Goal: Task Accomplishment & Management: Manage account settings

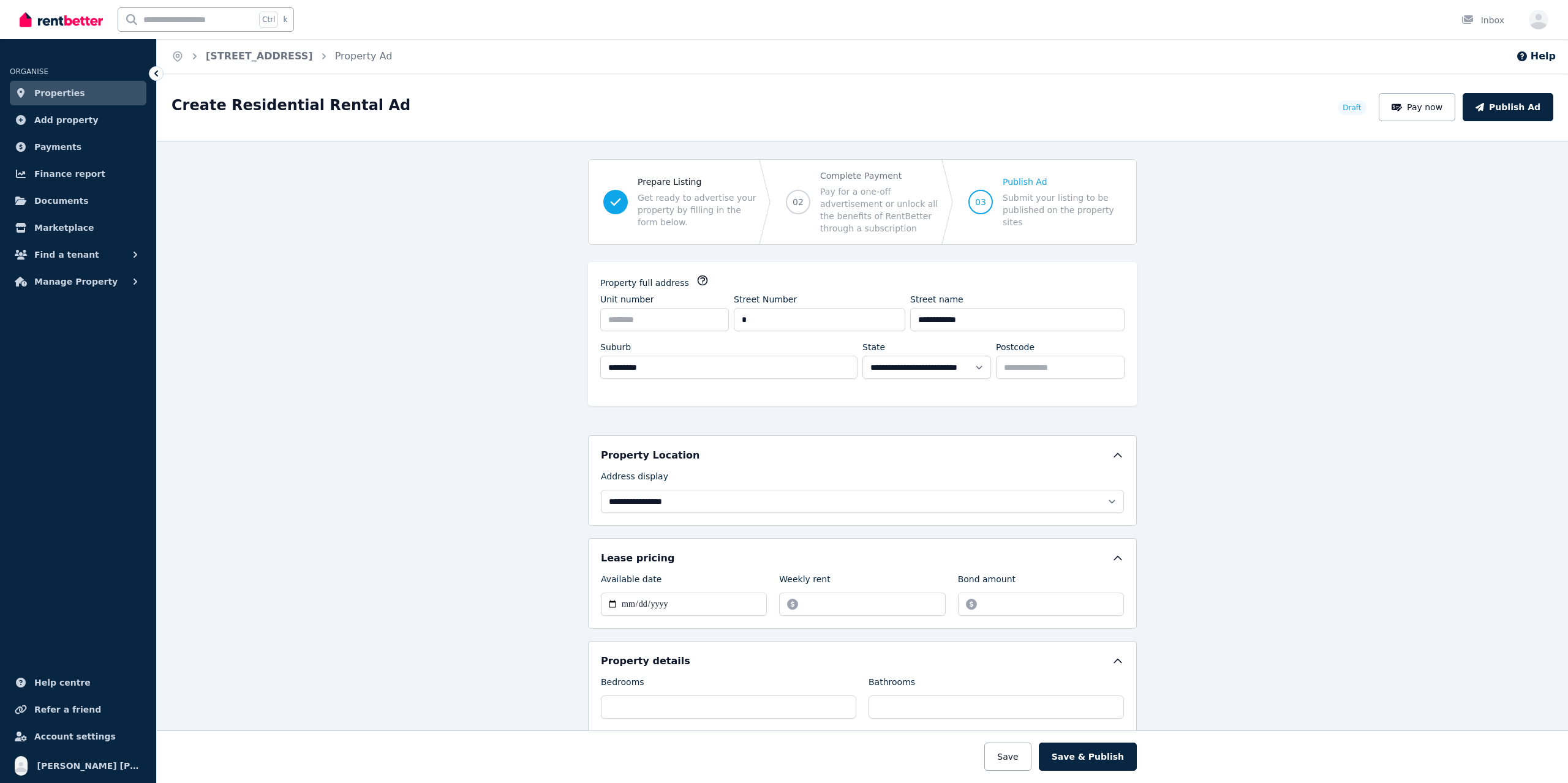
select select "***"
select select "**********"
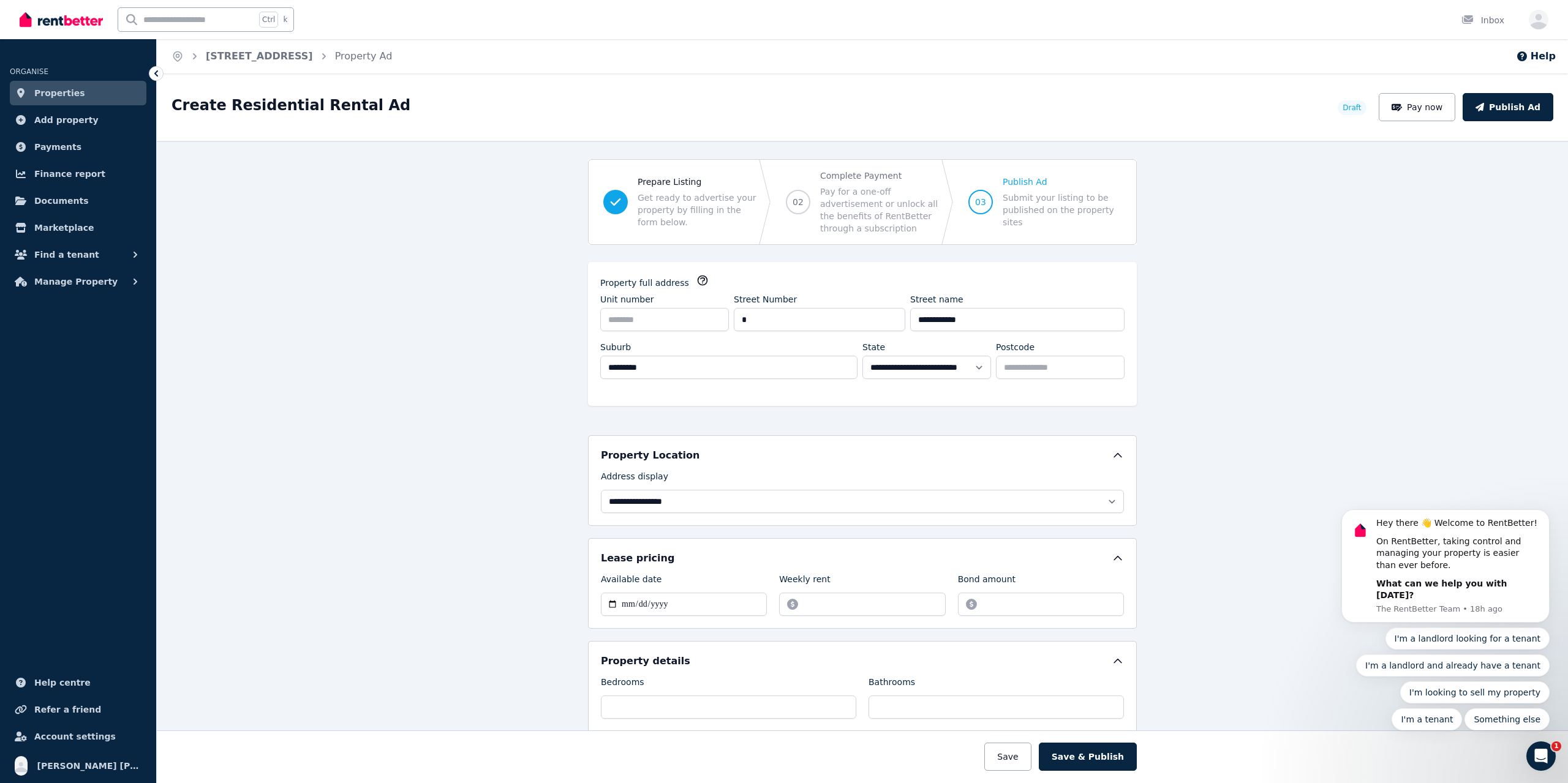
scroll to position [1673, 0]
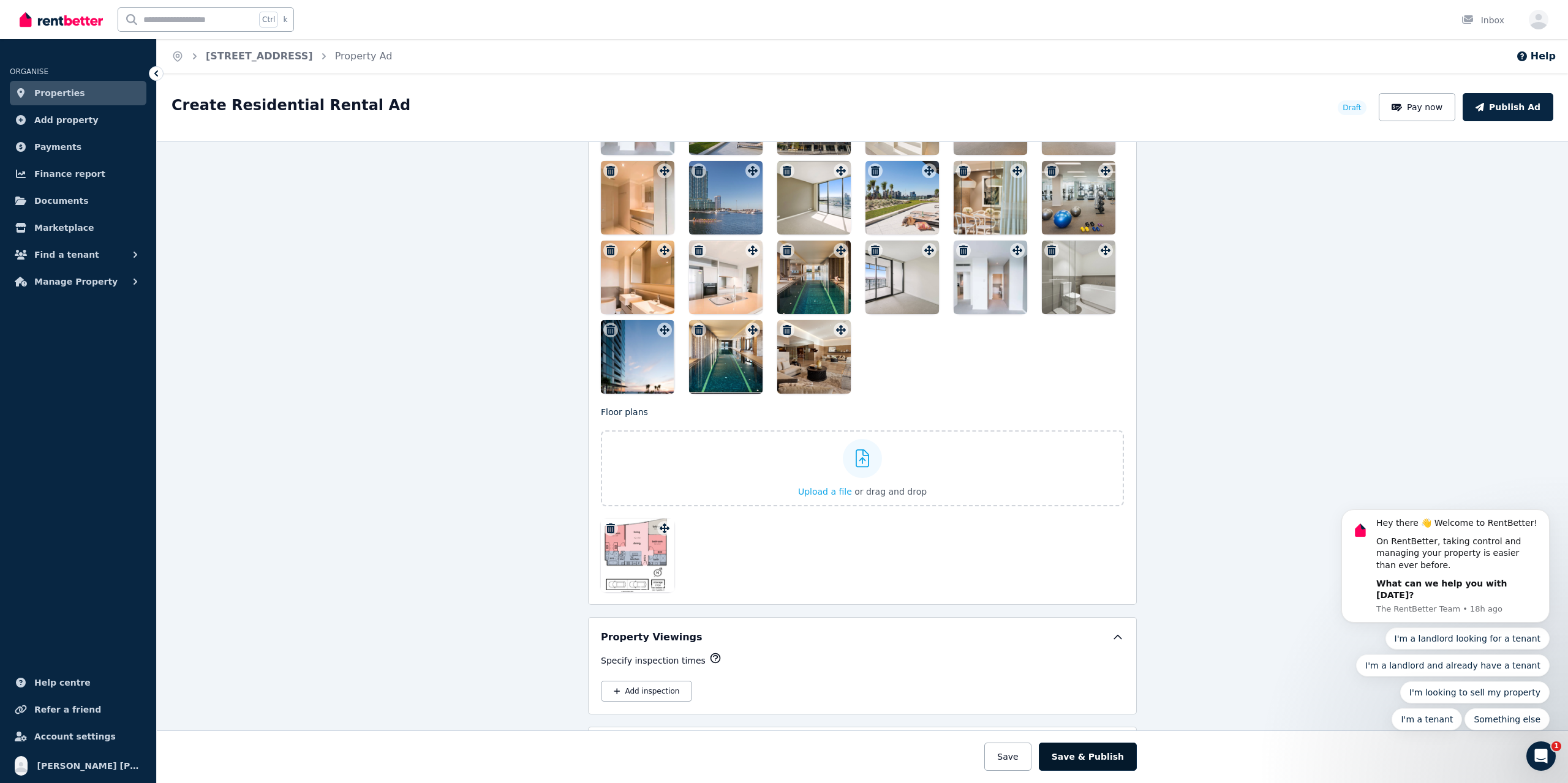
click at [1118, 756] on button "Save & Publish" at bounding box center [1088, 756] width 98 height 28
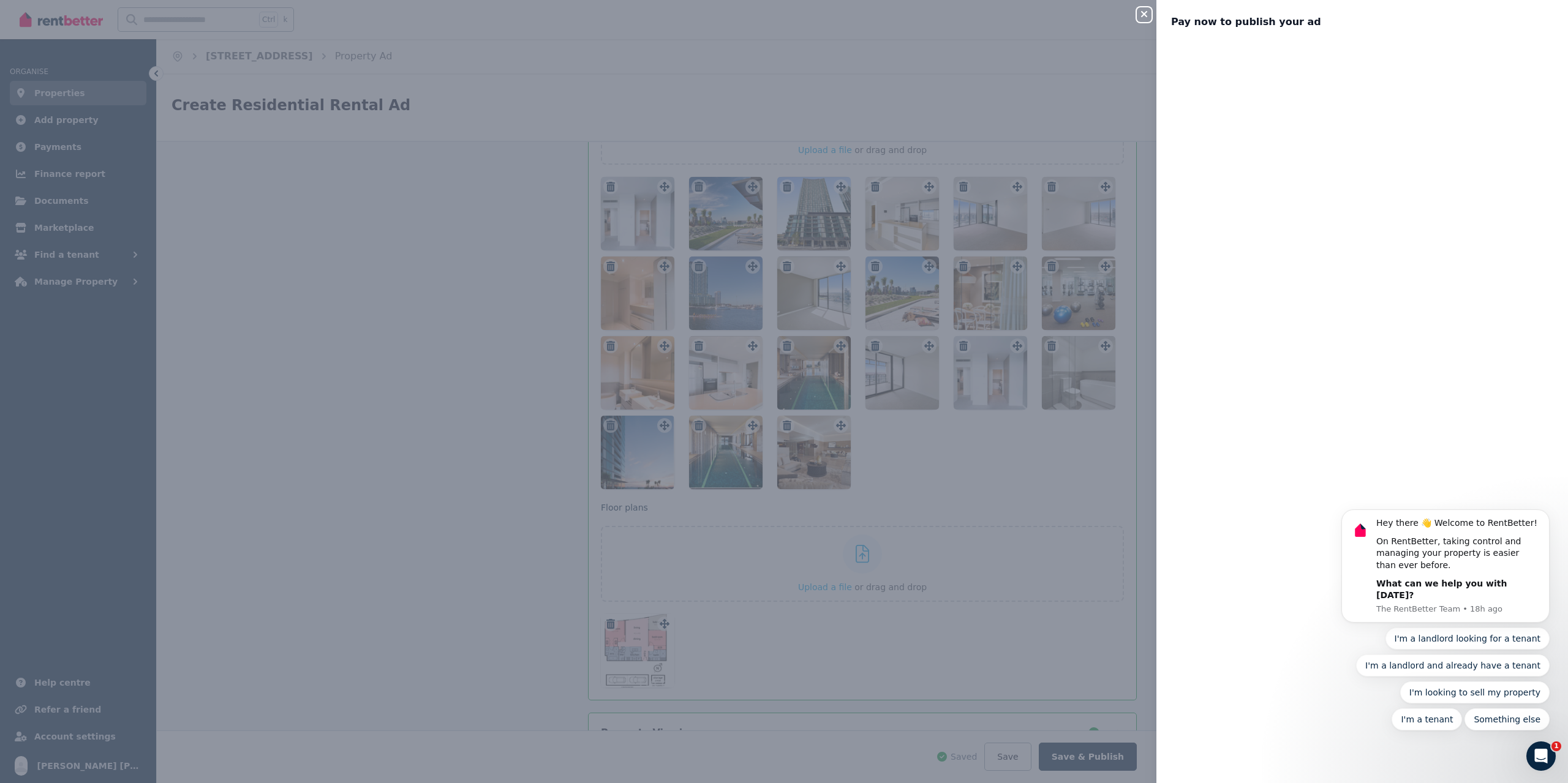
scroll to position [1769, 0]
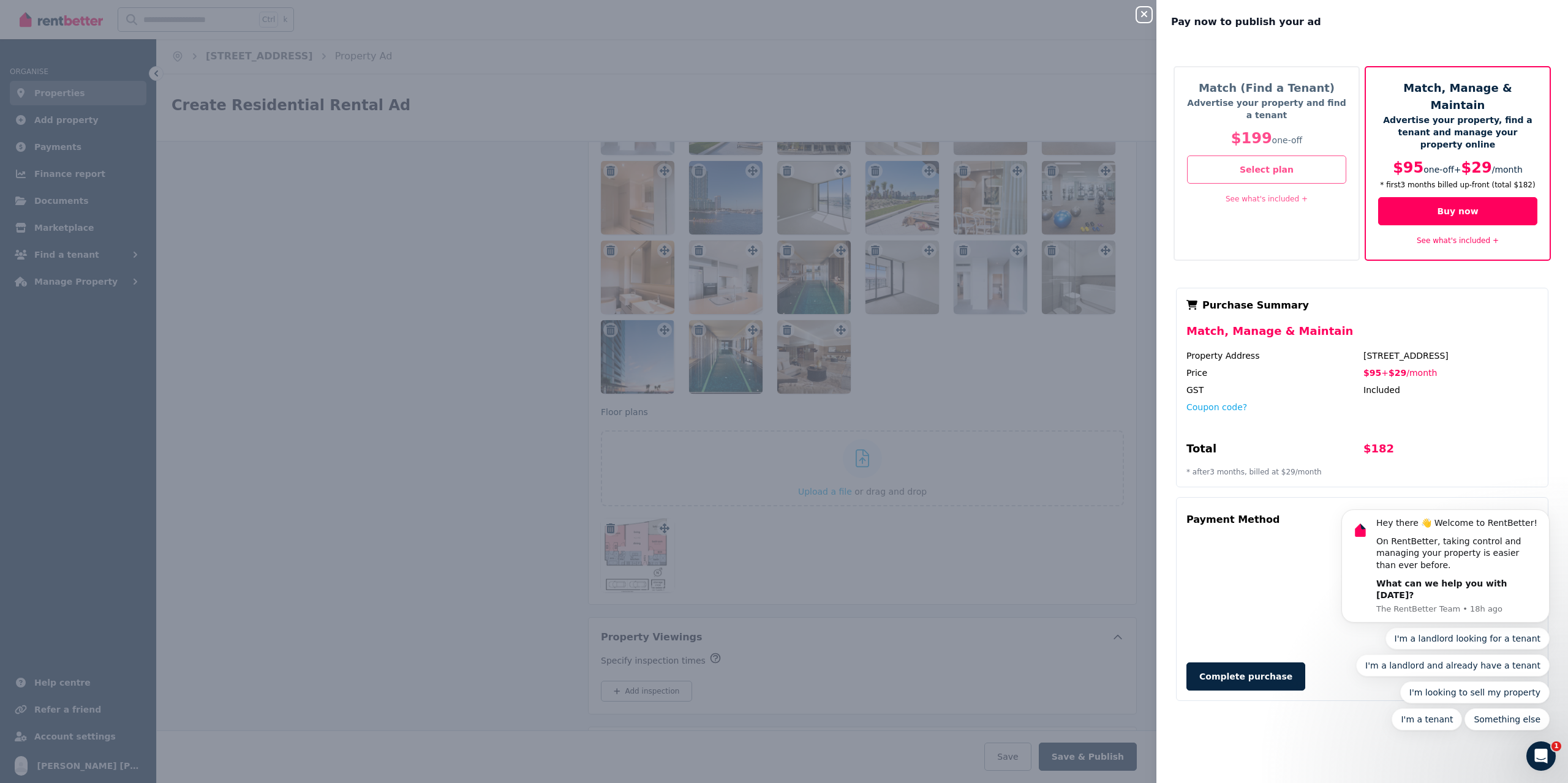
click at [841, 64] on div "Close panel Pay now to publish your ad Match (Find a Tenant) Advertise your pro…" at bounding box center [784, 392] width 1568 height 783
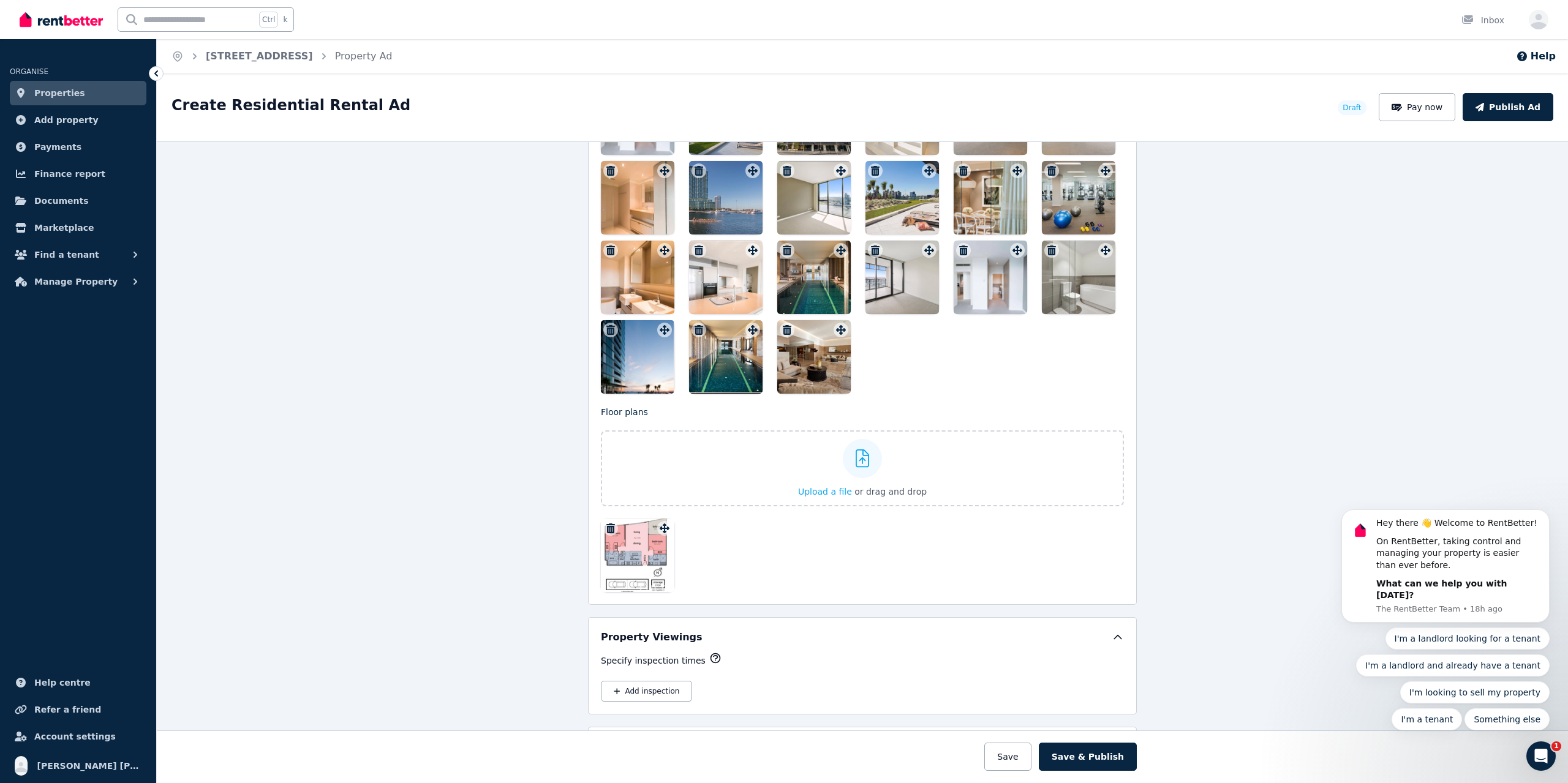
click at [604, 329] on icon "button" at bounding box center [611, 330] width 12 height 10
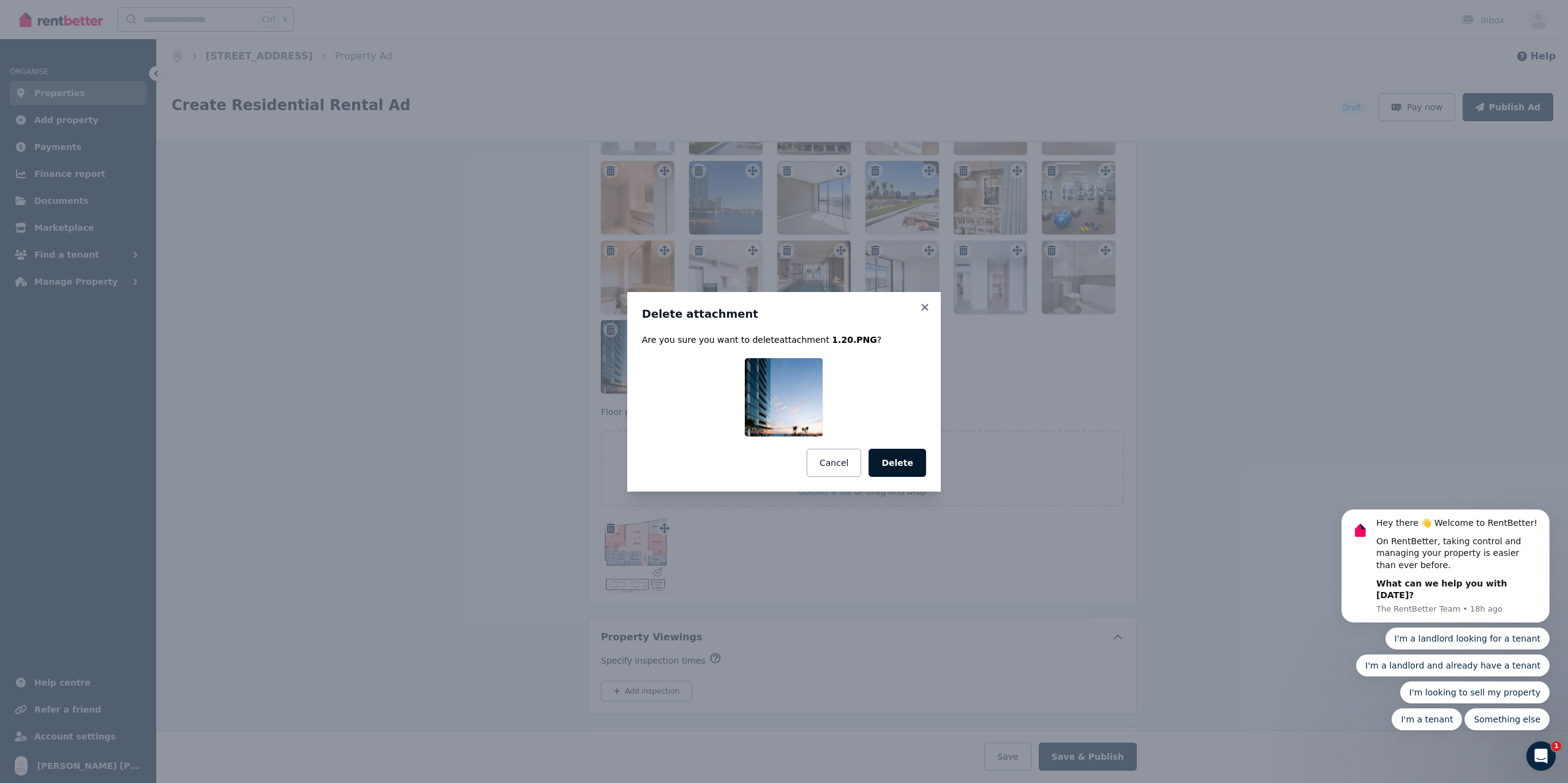
click at [888, 463] on button "Delete" at bounding box center [897, 463] width 57 height 28
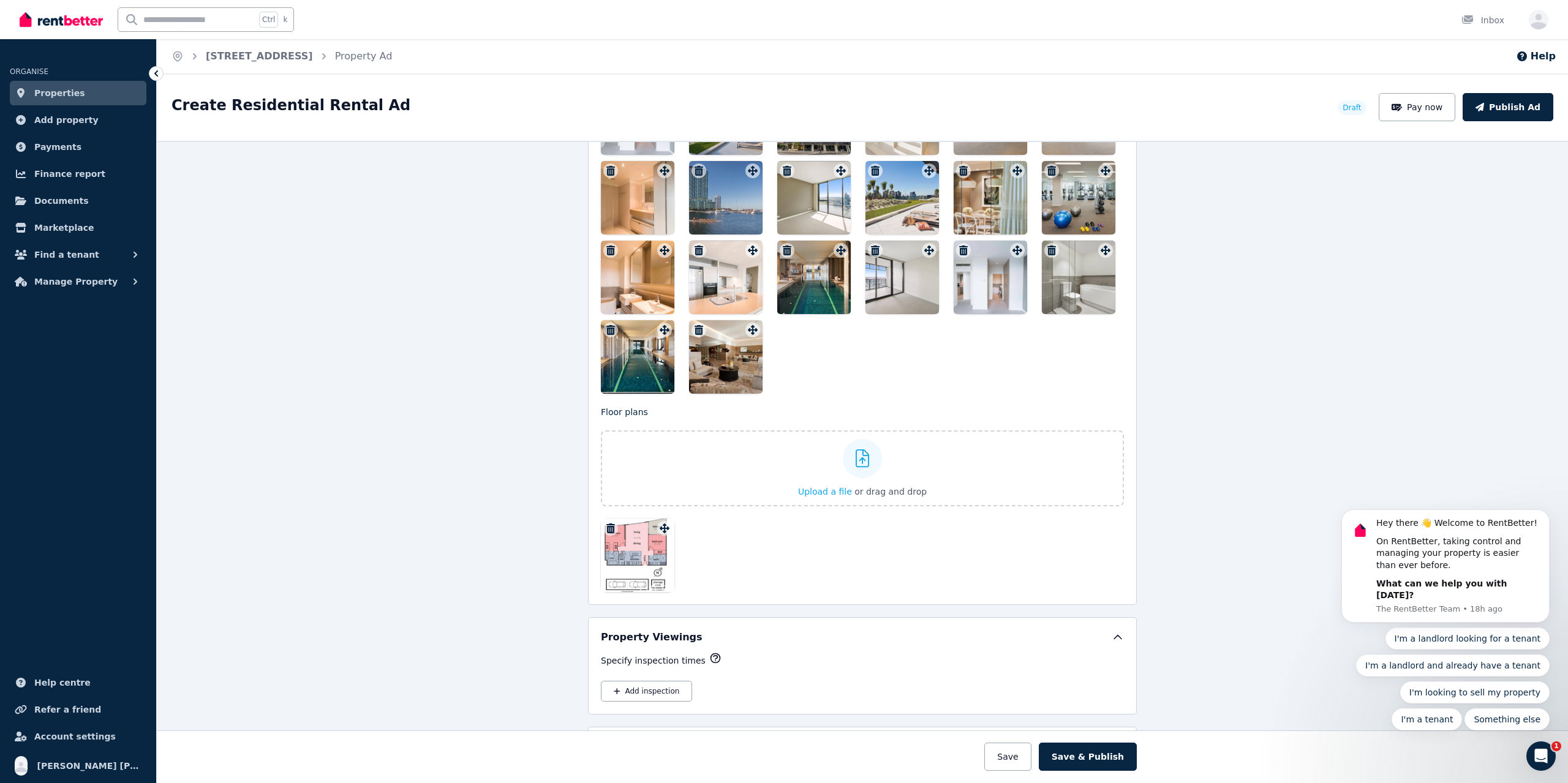
click at [606, 530] on icon "button" at bounding box center [611, 528] width 9 height 10
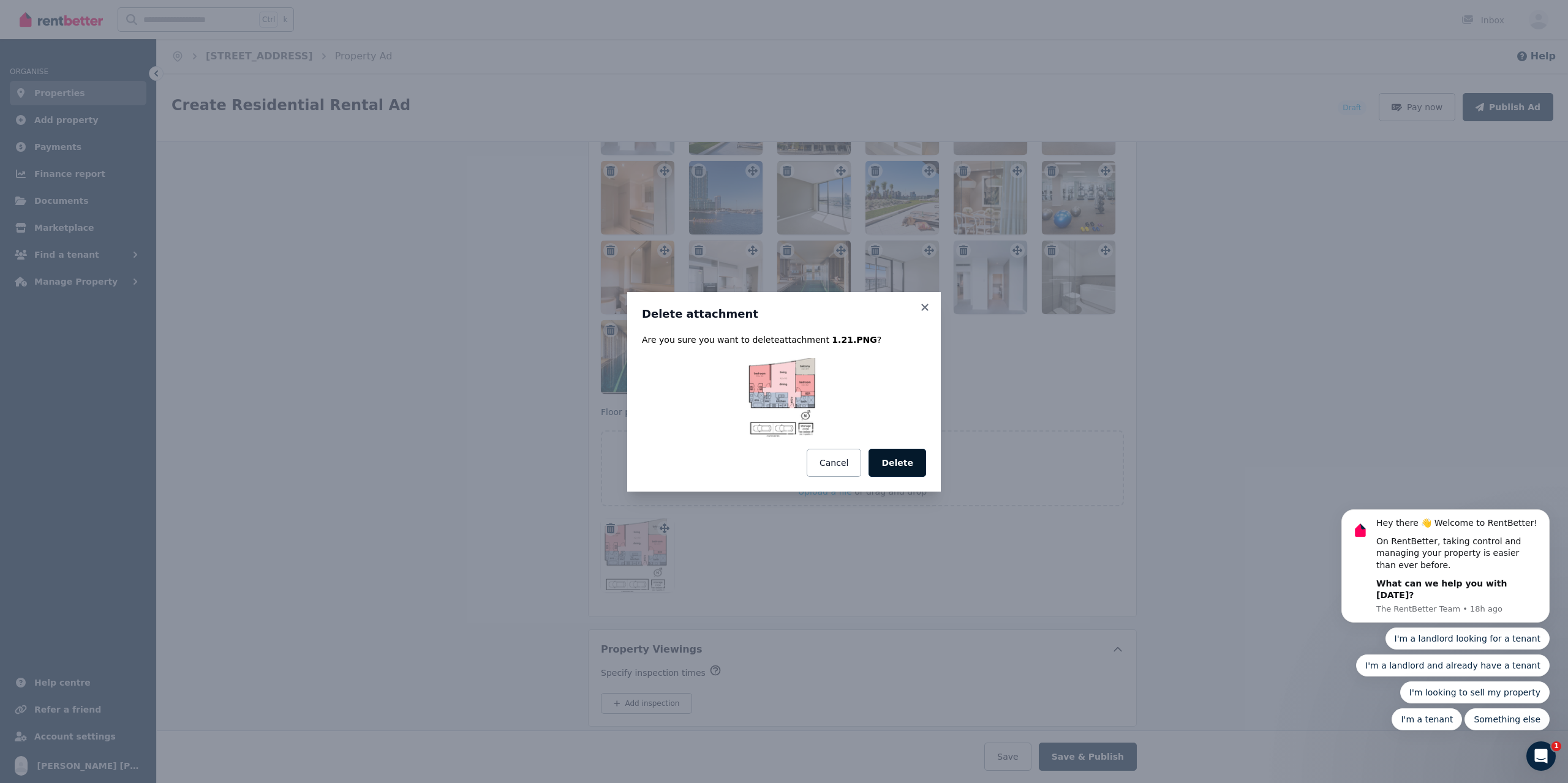
click at [892, 468] on button "Delete" at bounding box center [897, 463] width 57 height 28
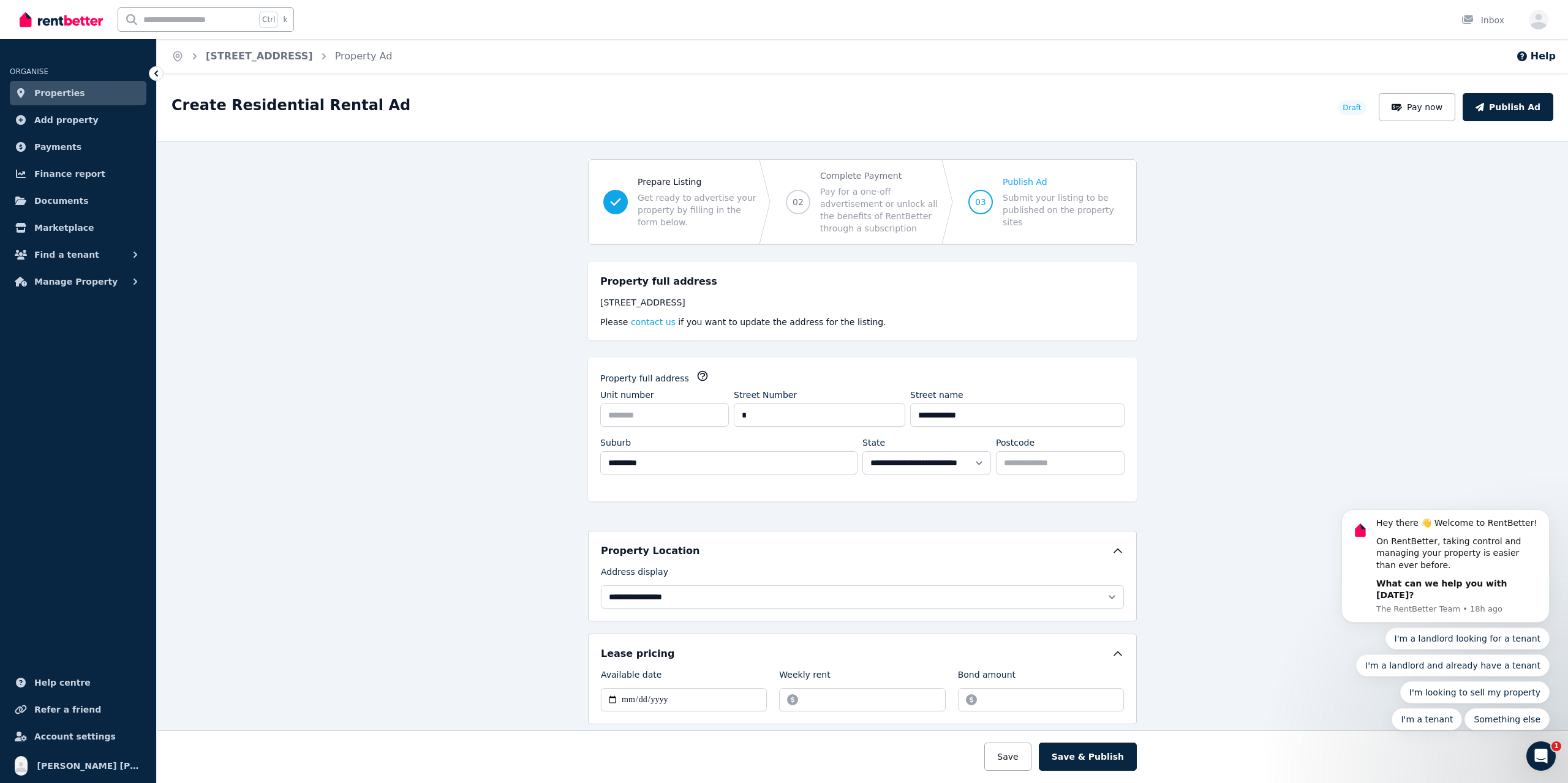
scroll to position [837, 0]
